Goal: Check status: Check status

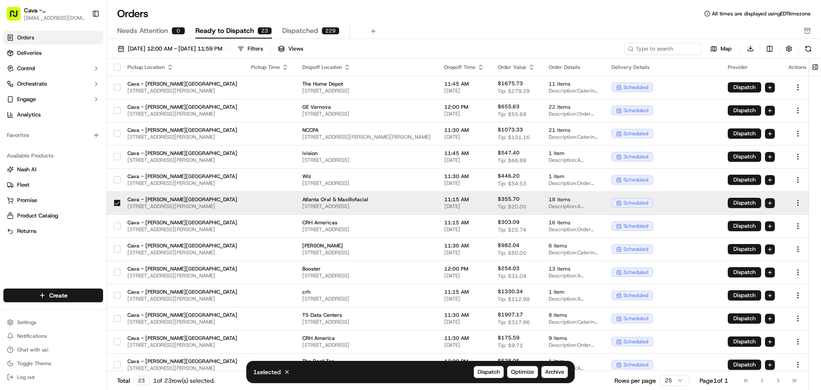
click at [482, 26] on div "Needs Attention 0 Ready to Dispatch 23 Dispatched 229" at bounding box center [458, 31] width 682 height 15
click at [61, 11] on span "Cava - [PERSON_NAME][GEOGRAPHIC_DATA]" at bounding box center [54, 10] width 61 height 9
click at [155, 33] on span "Needs Attention" at bounding box center [142, 31] width 51 height 10
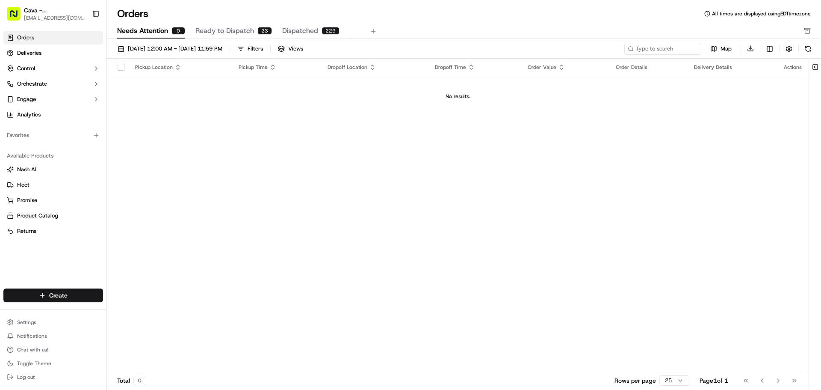
click at [308, 32] on span "Dispatched" at bounding box center [300, 31] width 36 height 10
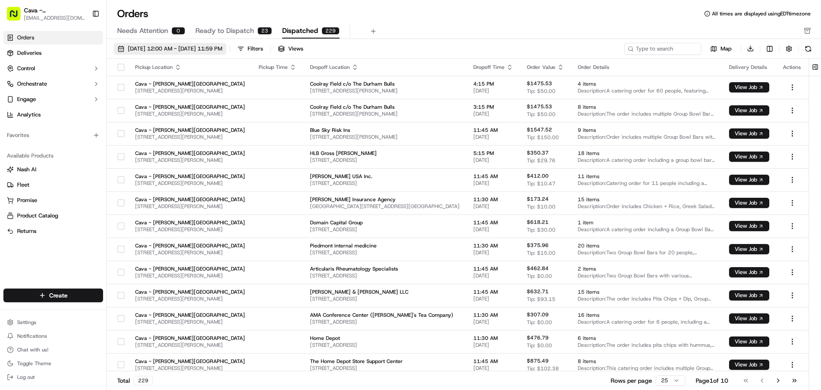
click at [156, 53] on button "[DATE] 12:00 AM - [DATE] 11:59 PM" at bounding box center [170, 49] width 112 height 12
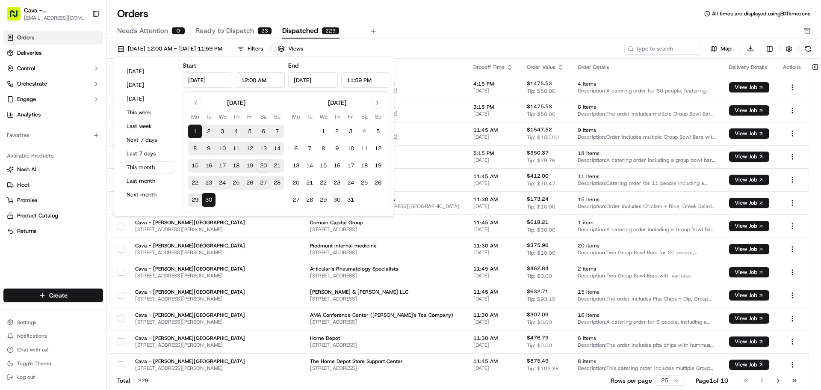
click at [262, 167] on button "20" at bounding box center [264, 166] width 14 height 14
type input "[DATE]"
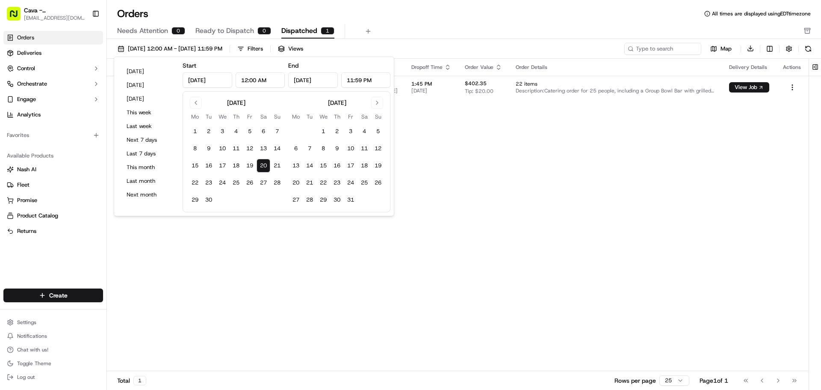
click at [406, 21] on div "Orders All times are displayed using EDT timezone Needs Attention 0 Ready to Di…" at bounding box center [464, 23] width 714 height 32
